Goal: Task Accomplishment & Management: Manage account settings

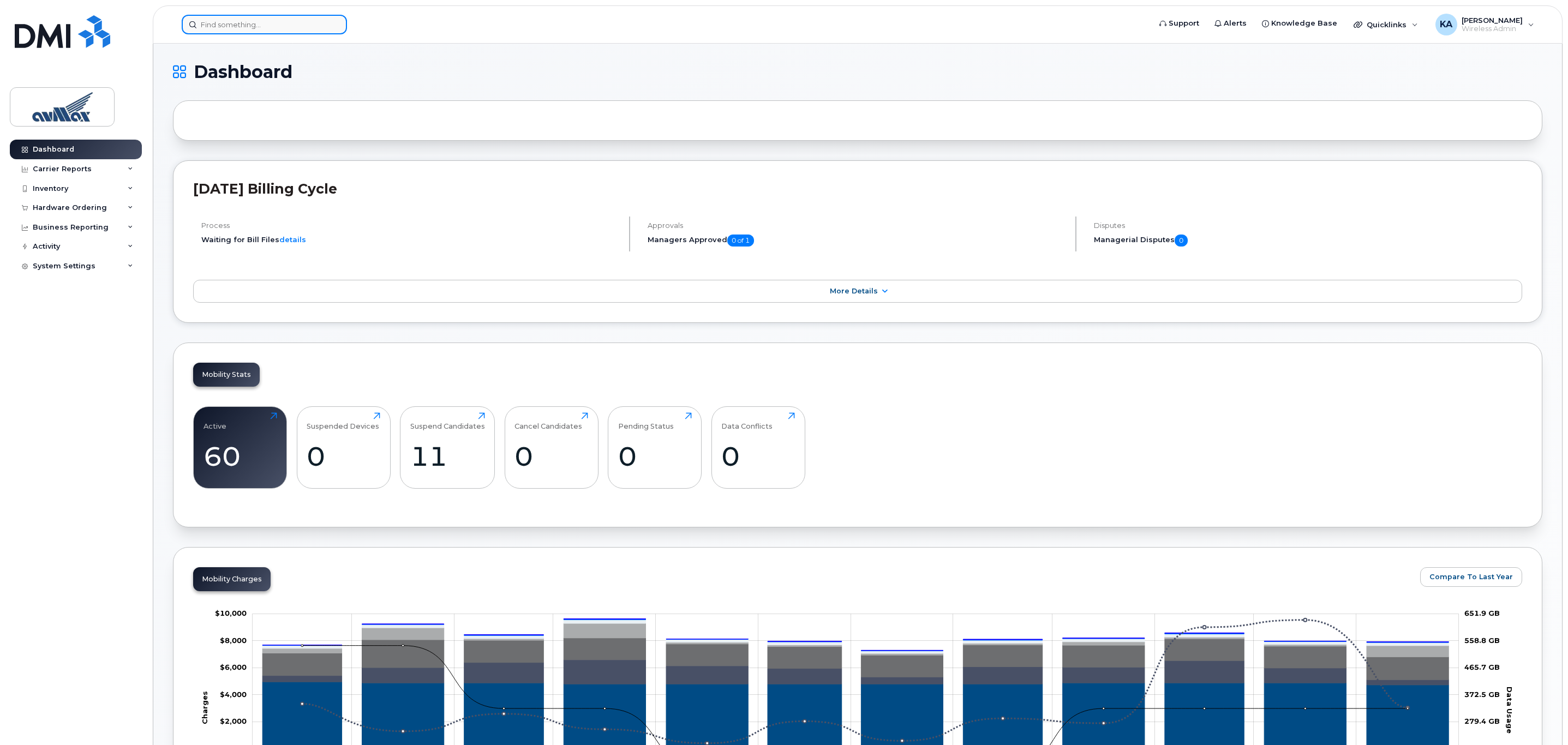
click at [225, 19] on input at bounding box center [264, 24] width 166 height 20
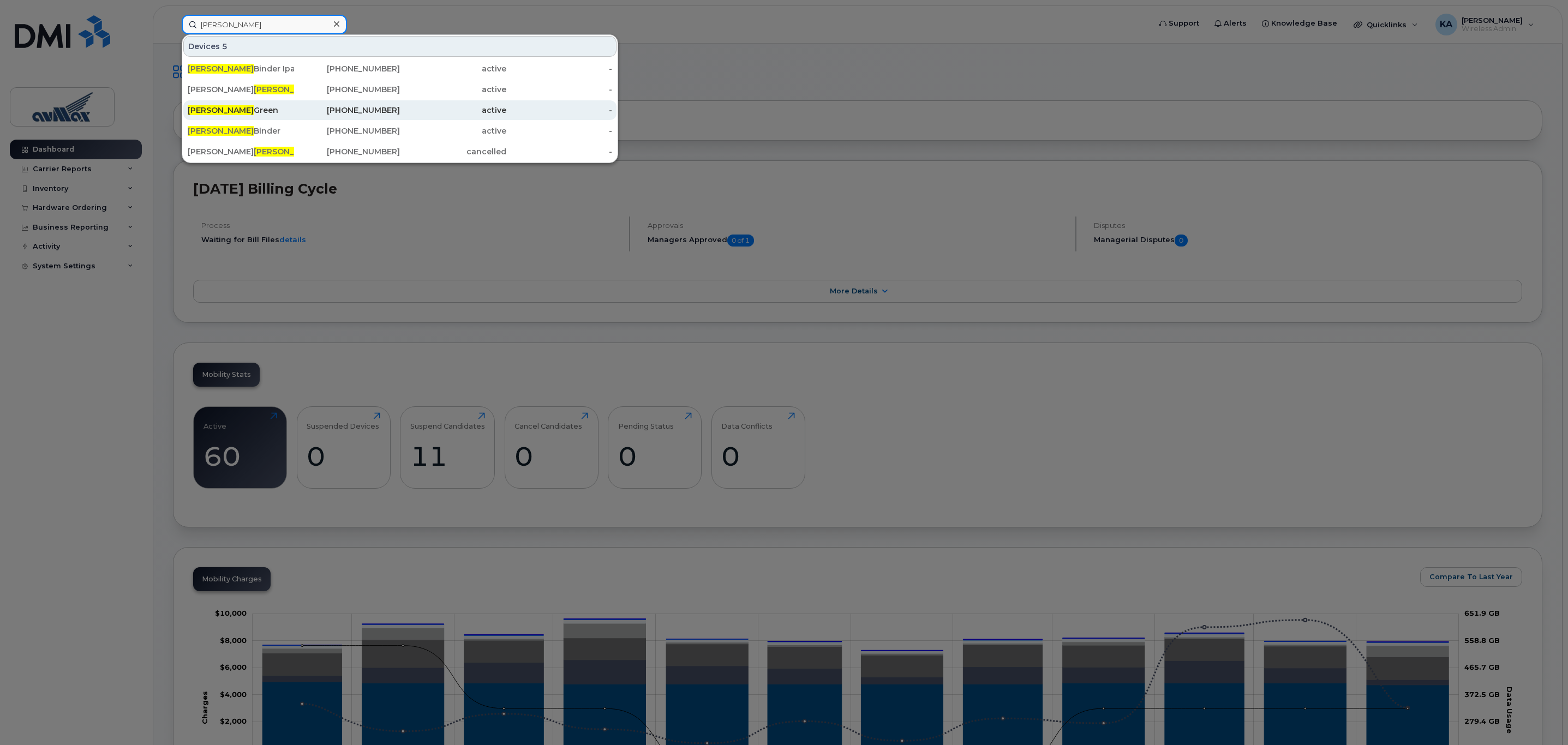
type input "john"
click at [225, 110] on div "John Green" at bounding box center [240, 110] width 107 height 11
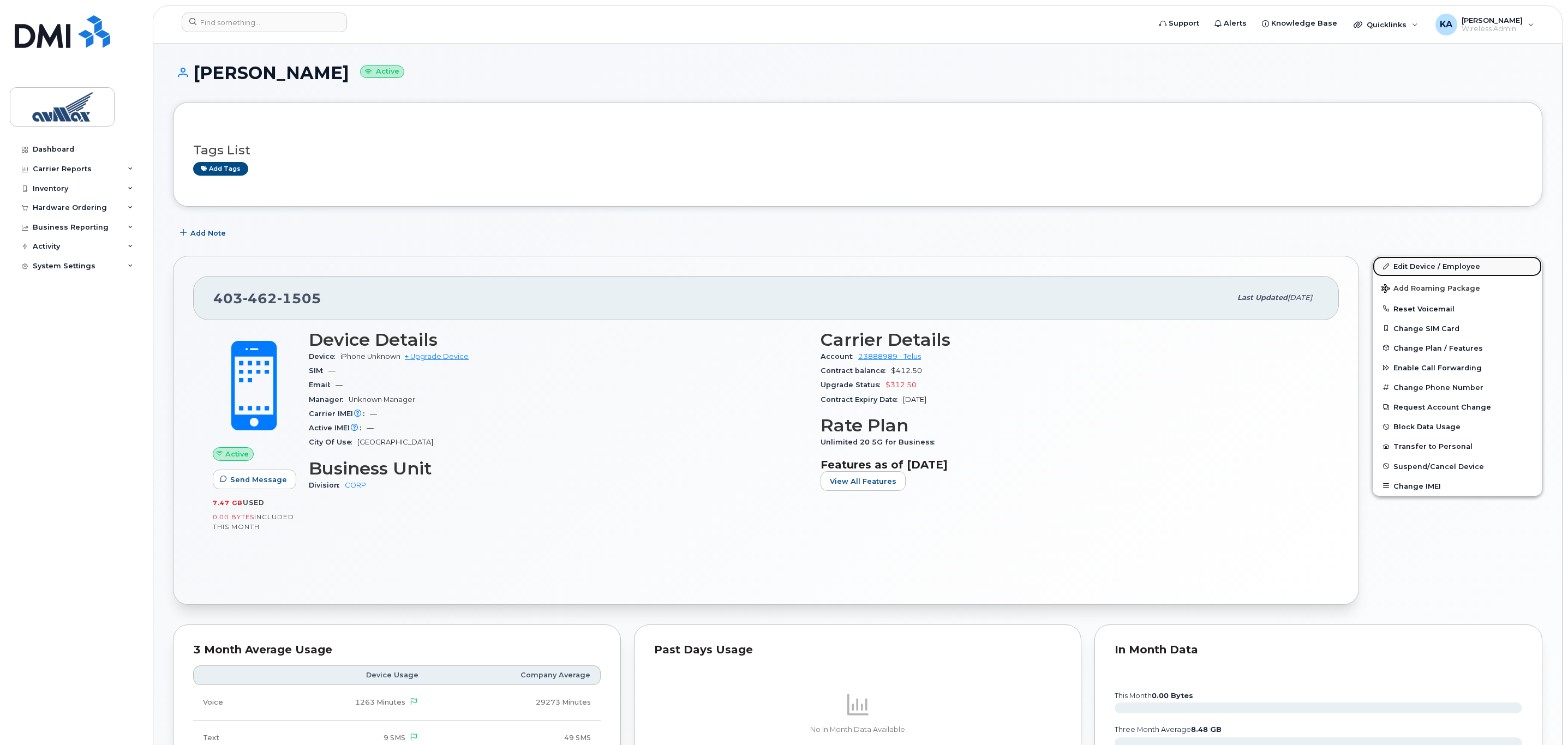
click at [1418, 268] on link "Edit Device / Employee" at bounding box center [1458, 266] width 169 height 20
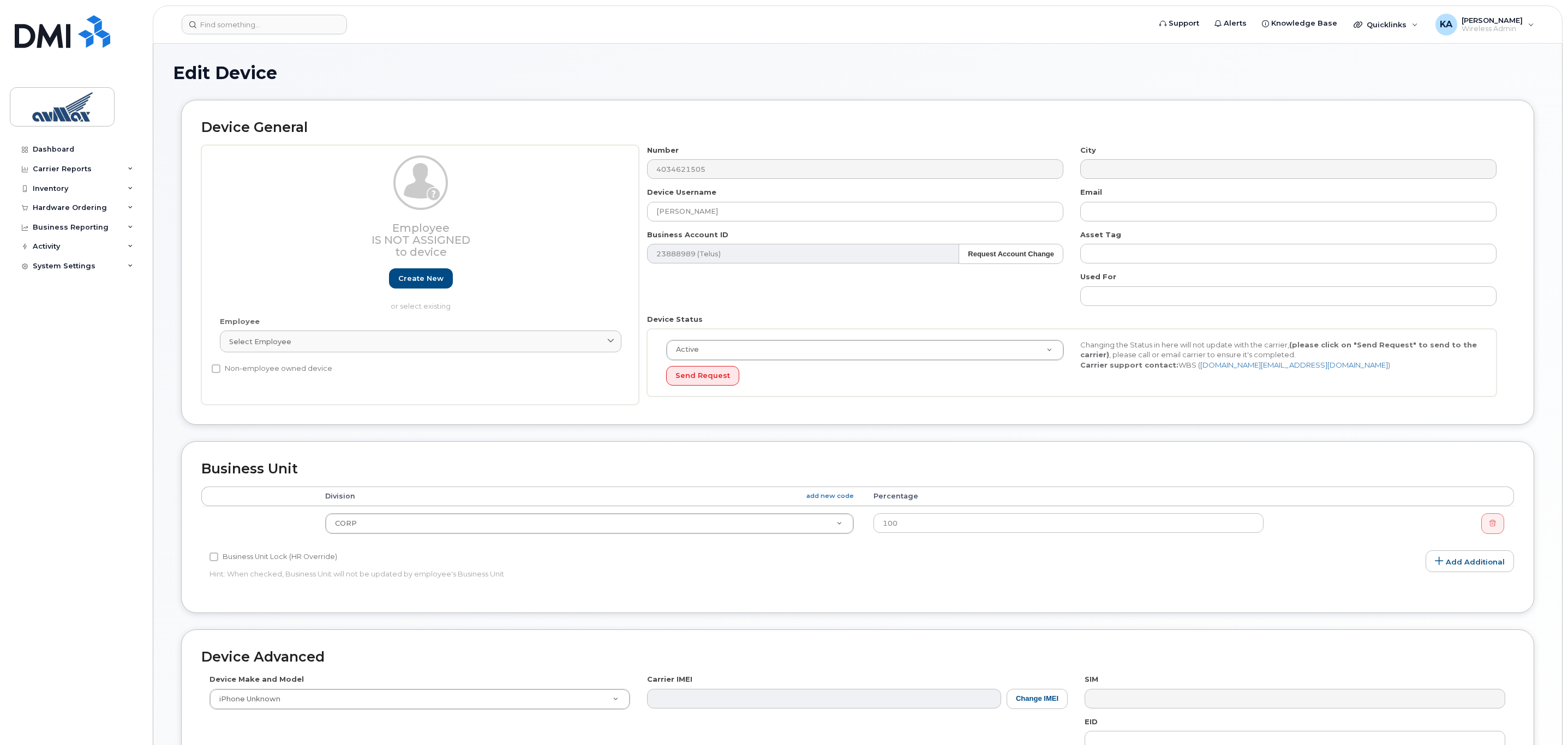
select select "15699"
click at [223, 25] on input at bounding box center [264, 24] width 166 height 20
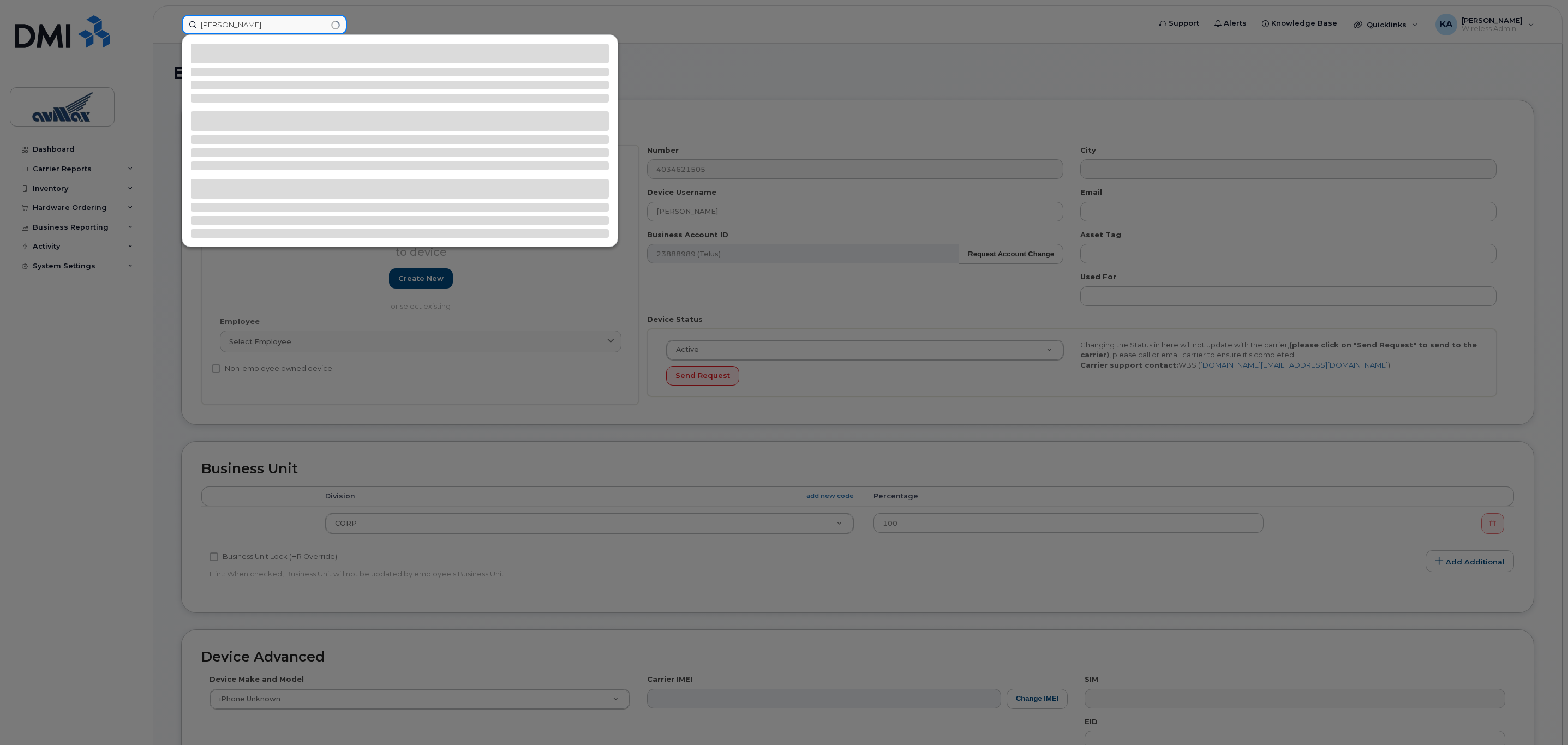
type input "kathryn"
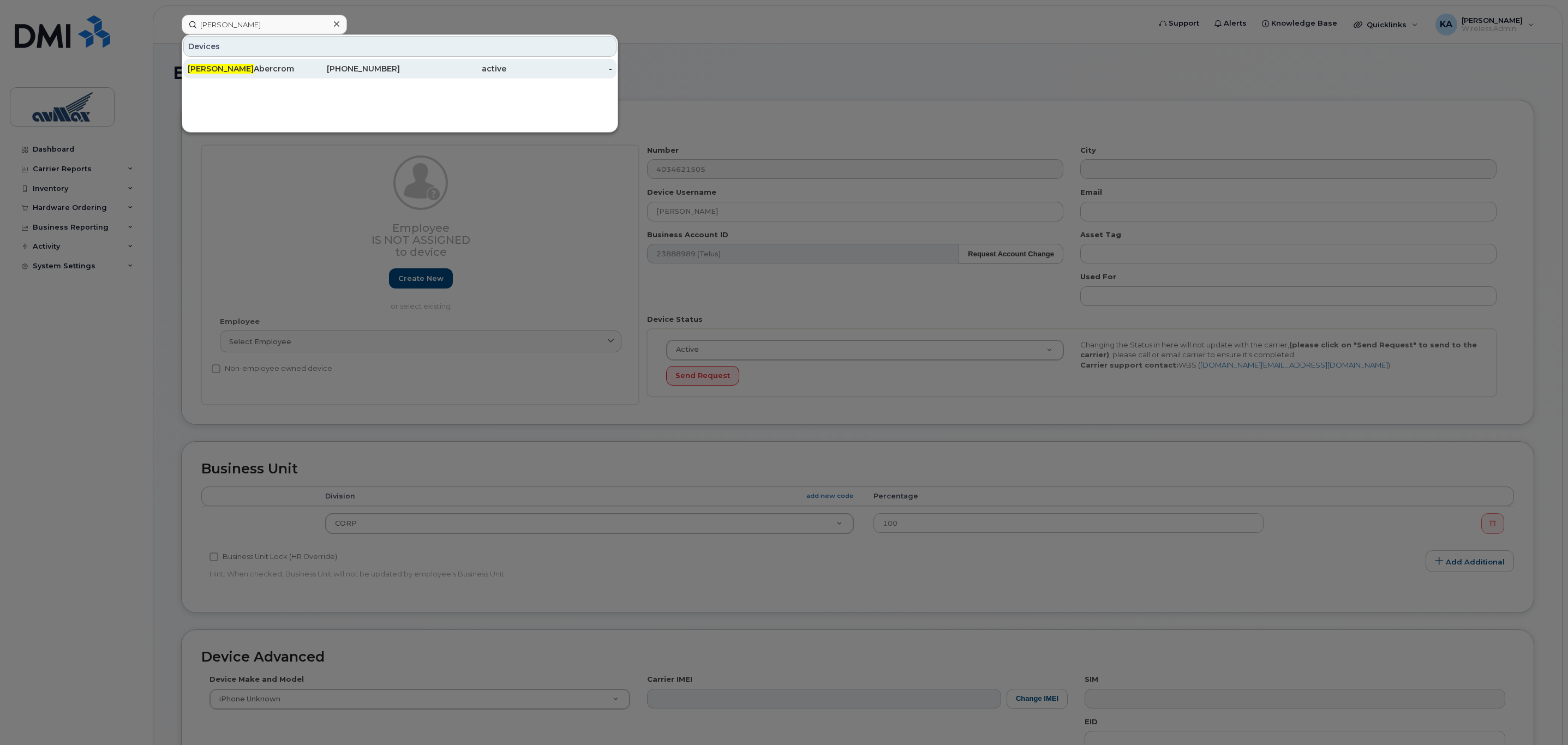
click at [231, 73] on div "Kathryn Abercrombie" at bounding box center [240, 69] width 107 height 11
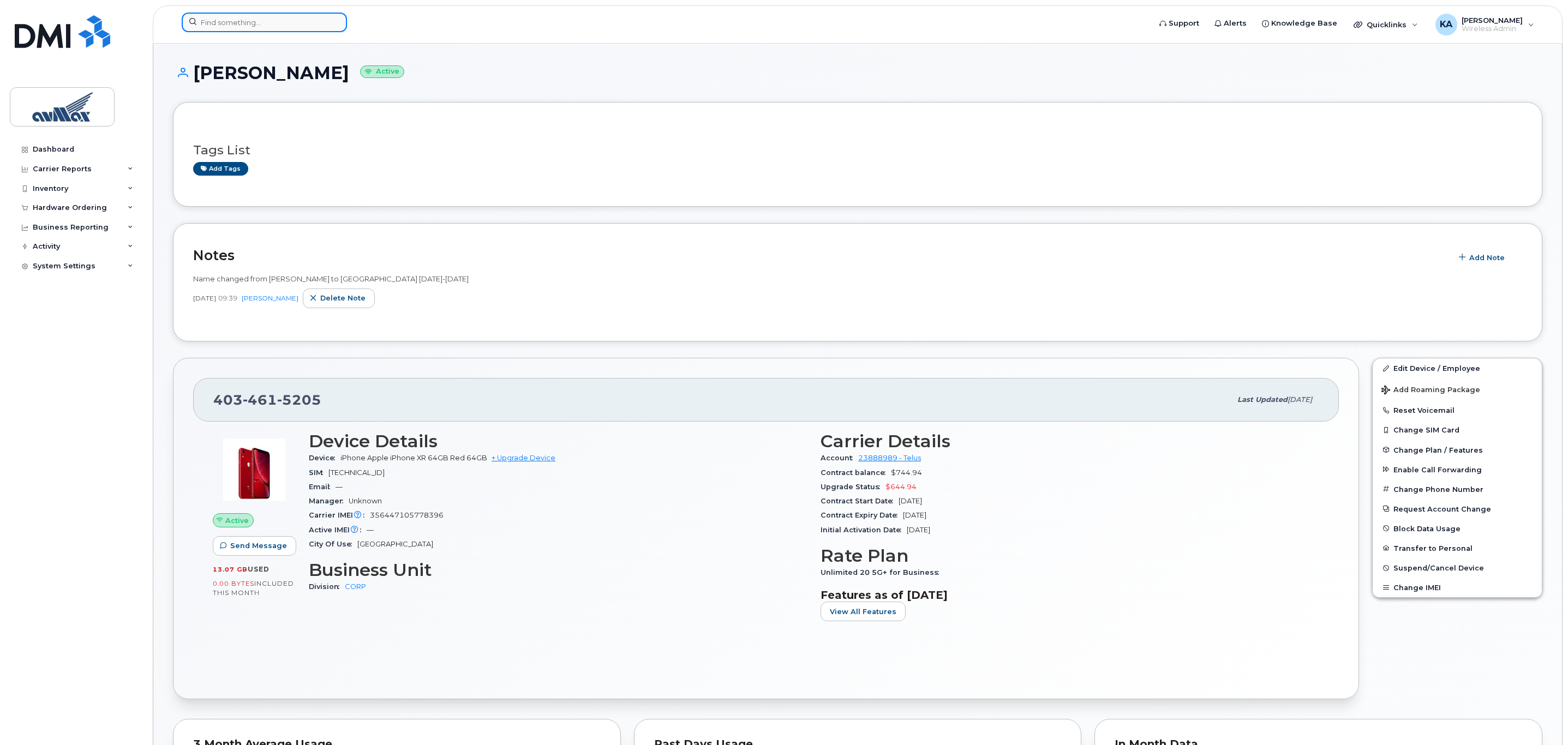
click at [233, 23] on input at bounding box center [264, 23] width 166 height 20
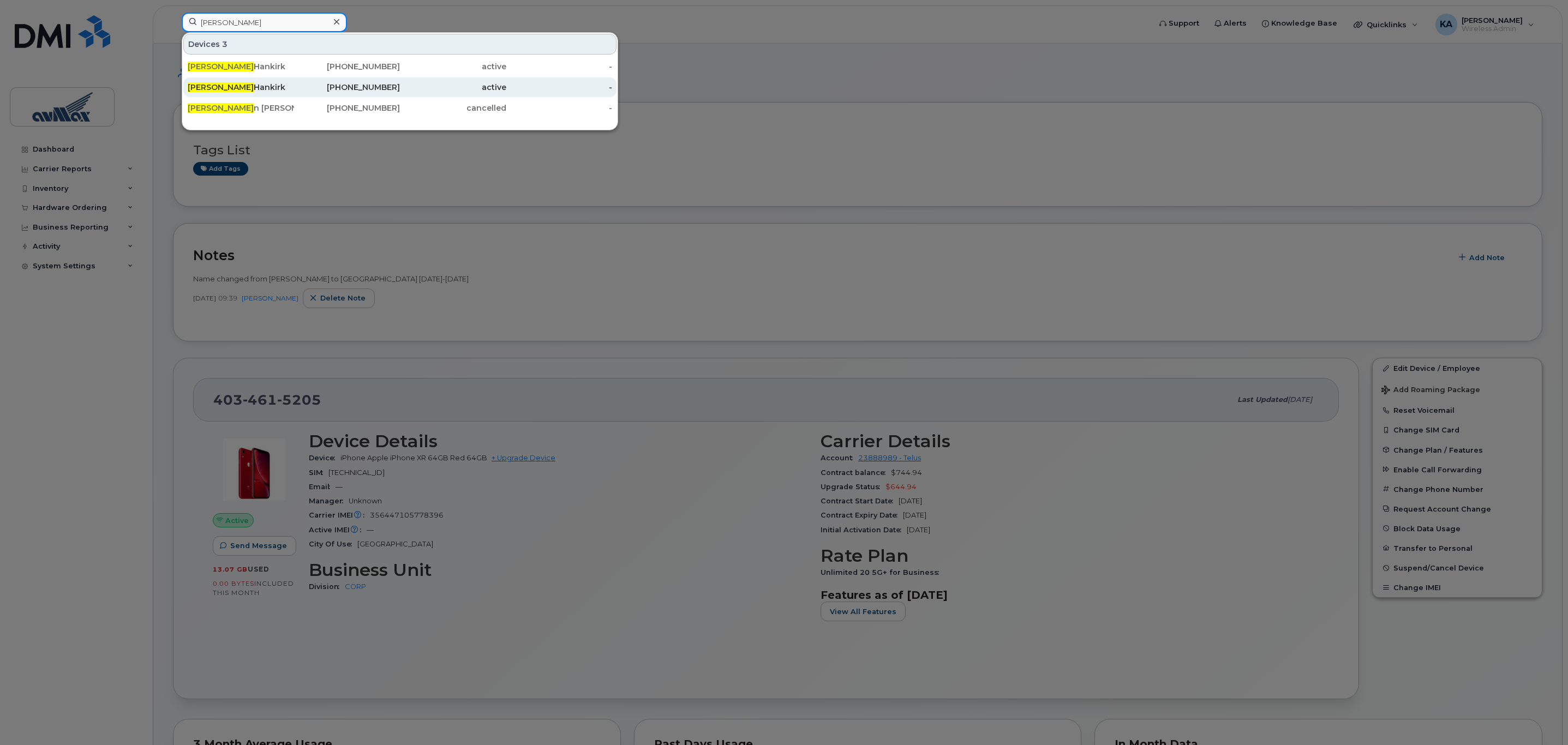
type input "steve"
click at [231, 88] on div "Steve Hankirk" at bounding box center [240, 87] width 107 height 11
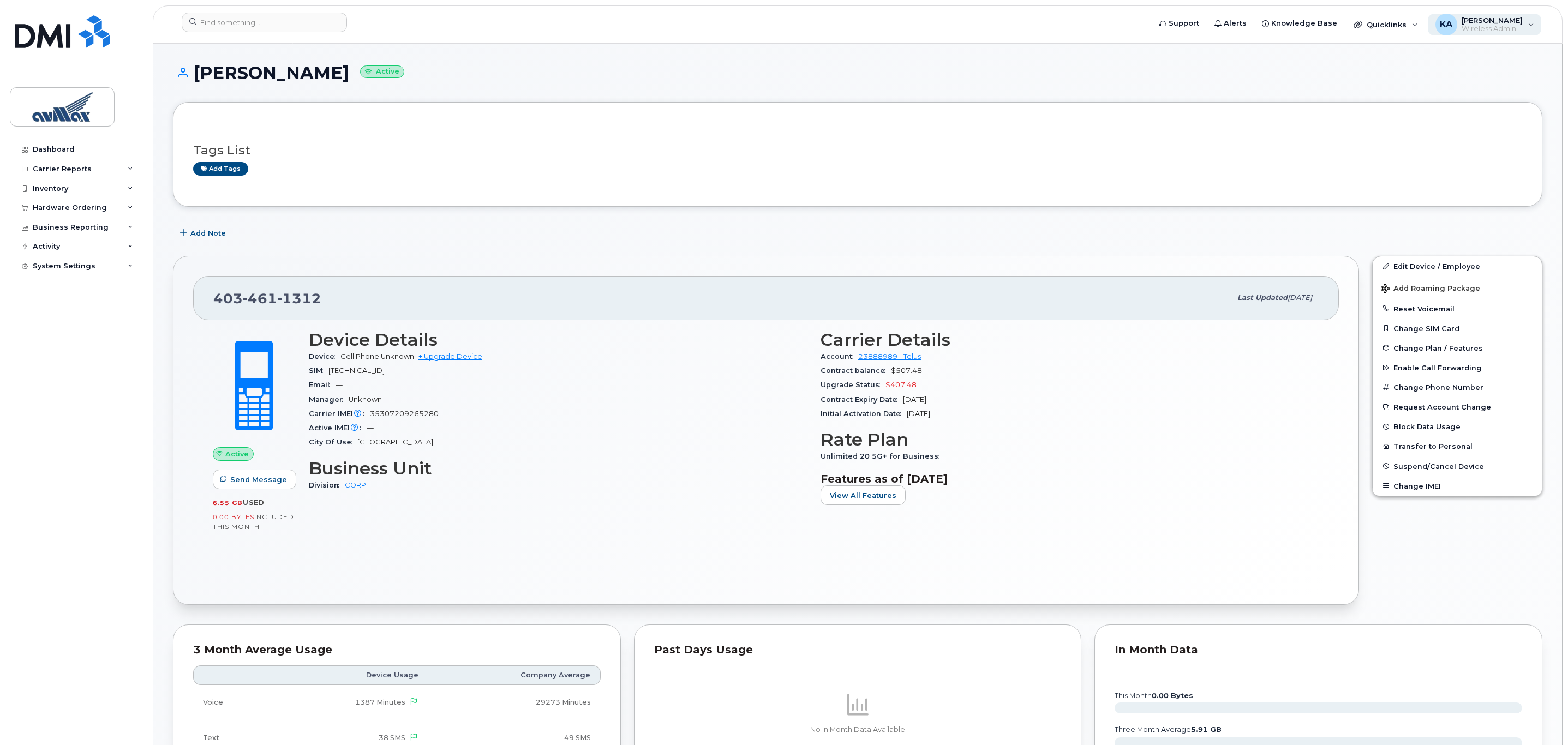
click at [1498, 22] on span "[PERSON_NAME]" at bounding box center [1492, 20] width 61 height 9
click at [1417, 104] on div "Sign out" at bounding box center [1462, 107] width 157 height 20
